Goal: Information Seeking & Learning: Find specific fact

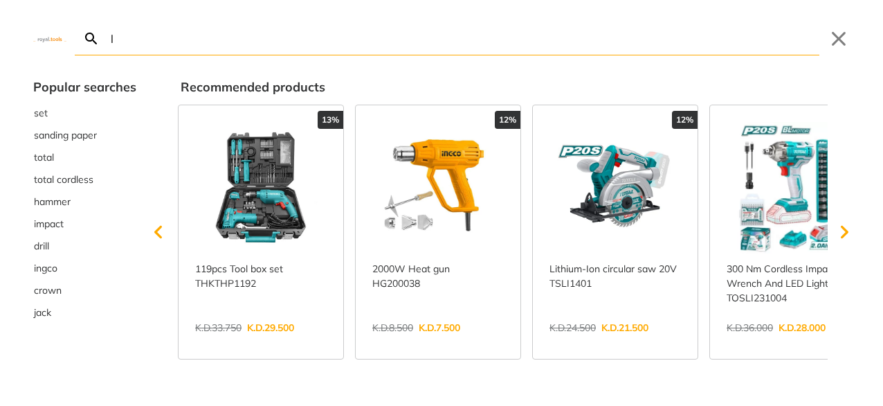
type input "l"
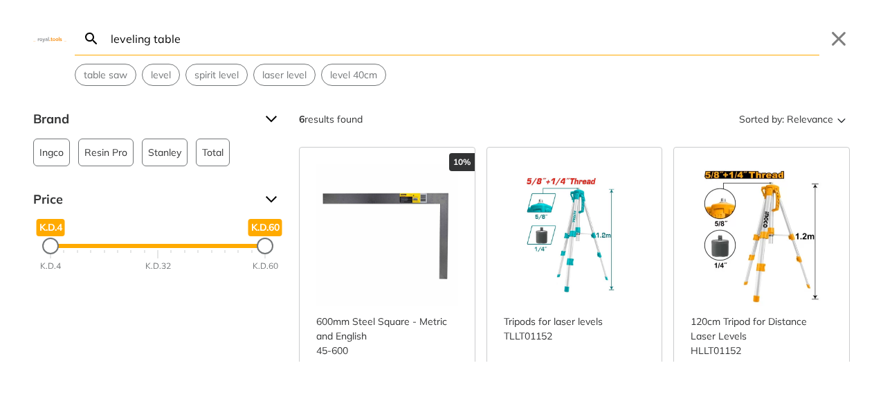
type input "leveling table"
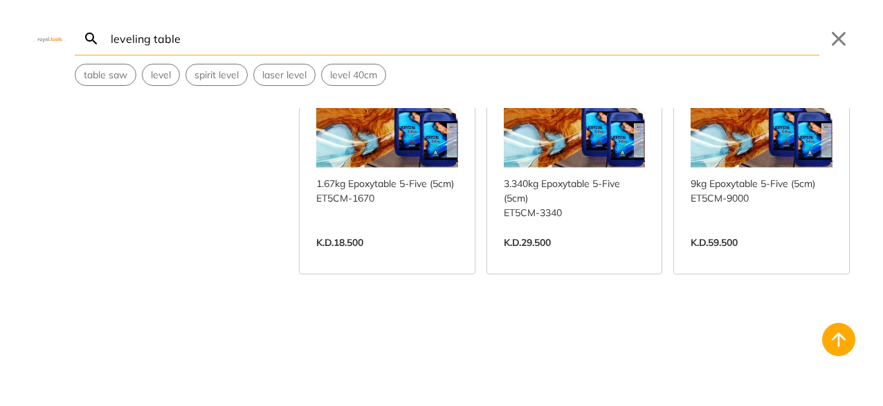
scroll to position [415, 0]
